Goal: Transaction & Acquisition: Obtain resource

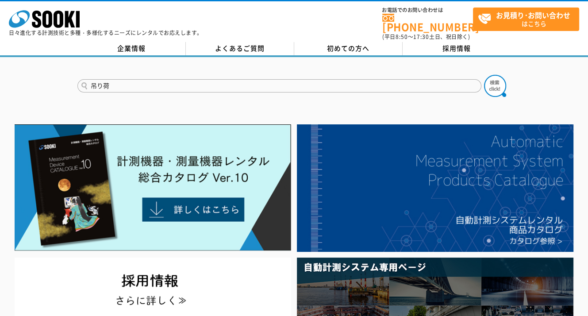
type input "吊り荷"
click at [484, 75] on button at bounding box center [495, 86] width 22 height 22
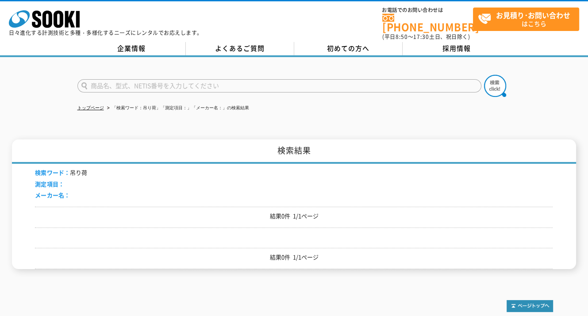
click at [348, 84] on input "text" at bounding box center [279, 85] width 404 height 13
type input "商品名、型式、NETIS番号を入力してください"
click at [278, 83] on input "text" at bounding box center [279, 85] width 404 height 13
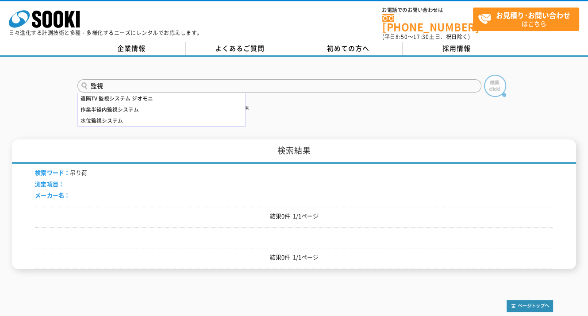
type input "監視"
click at [498, 77] on img at bounding box center [495, 86] width 22 height 22
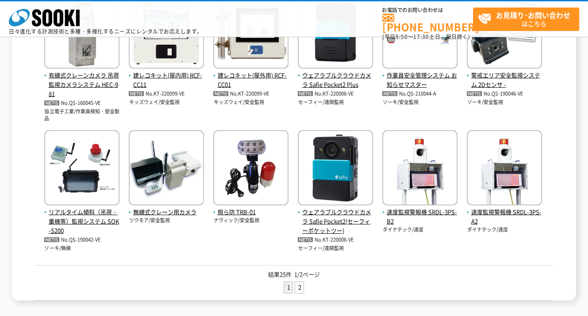
scroll to position [355, 0]
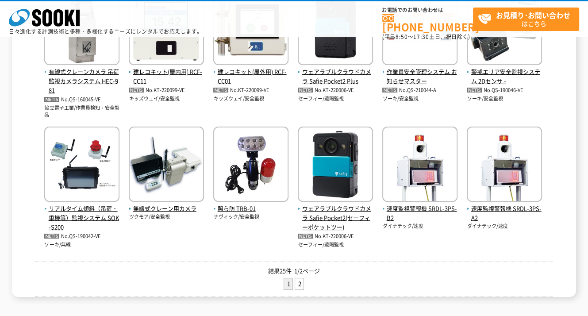
drag, startPoint x: 592, startPoint y: 80, endPoint x: 594, endPoint y: 221, distance: 141.7
click at [588, 221] on html "株式会社 ソーキ spMenu 日々進化する計測技術と多種・多様化するニーズにレンタルでお応えします。 お電話でのお問い合わせは [PHONE_NUMBER]…" at bounding box center [294, 36] width 588 height 782
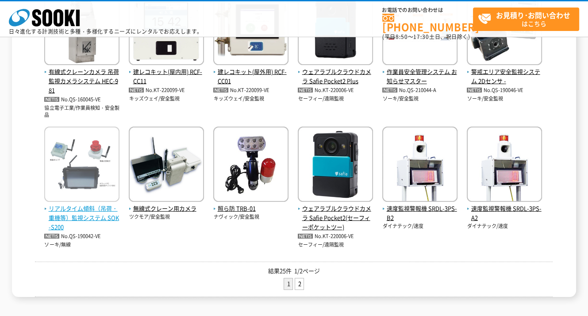
click at [58, 208] on span "リアルタイム傾斜（吊荷・重機等）監視システム SOK-S200" at bounding box center [81, 217] width 75 height 27
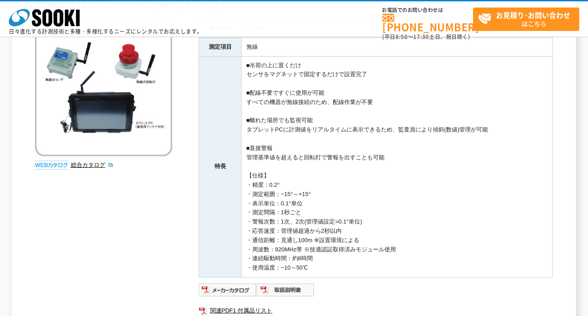
scroll to position [117, 0]
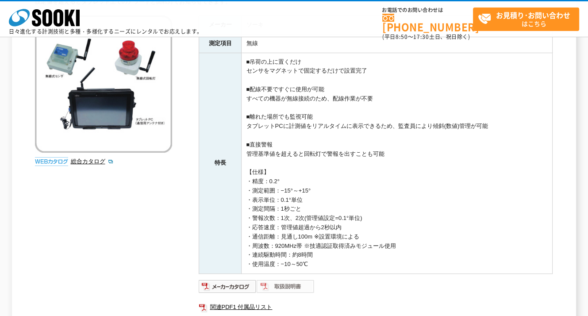
click at [296, 286] on img at bounding box center [286, 286] width 58 height 14
